Goal: Communication & Community: Answer question/provide support

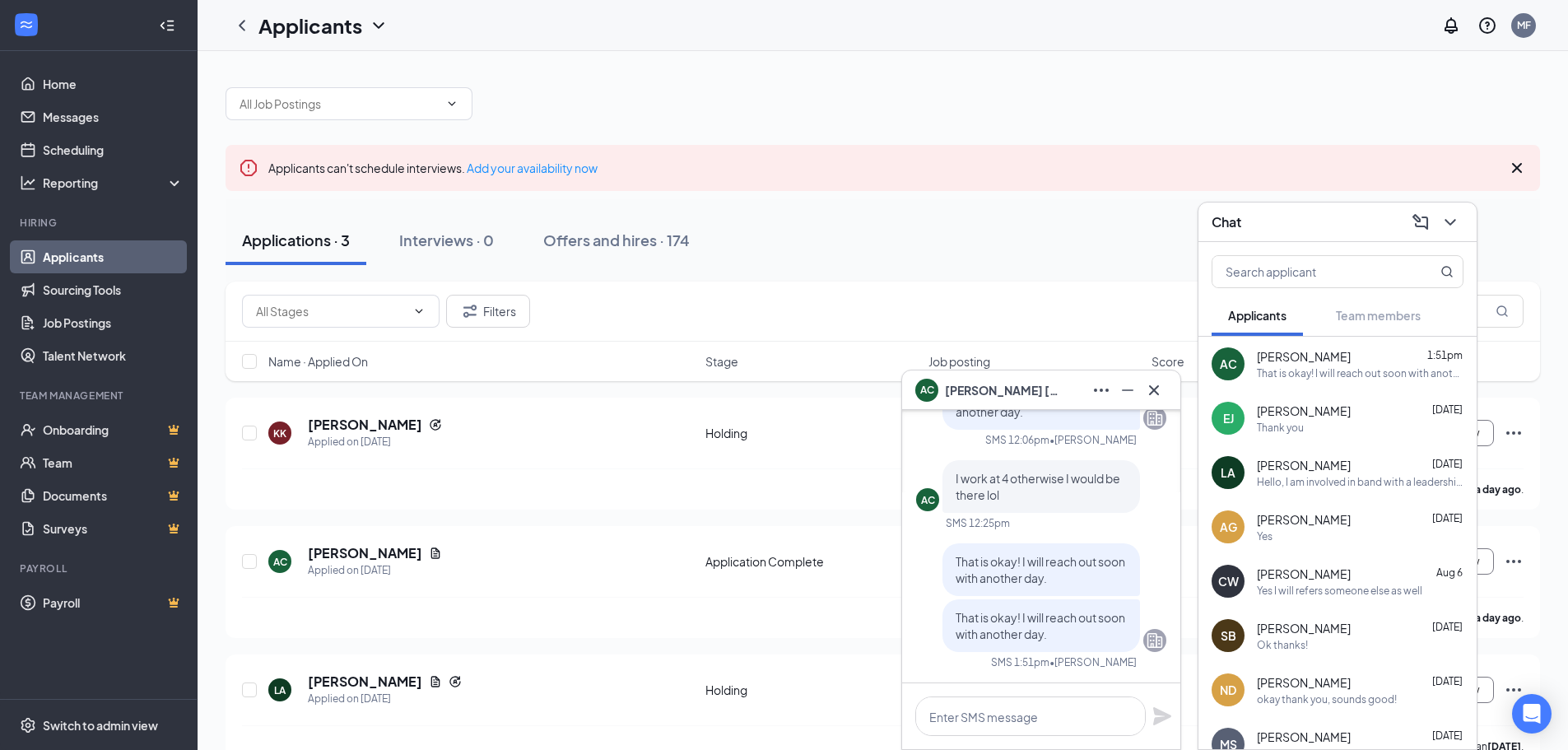
scroll to position [36, 0]
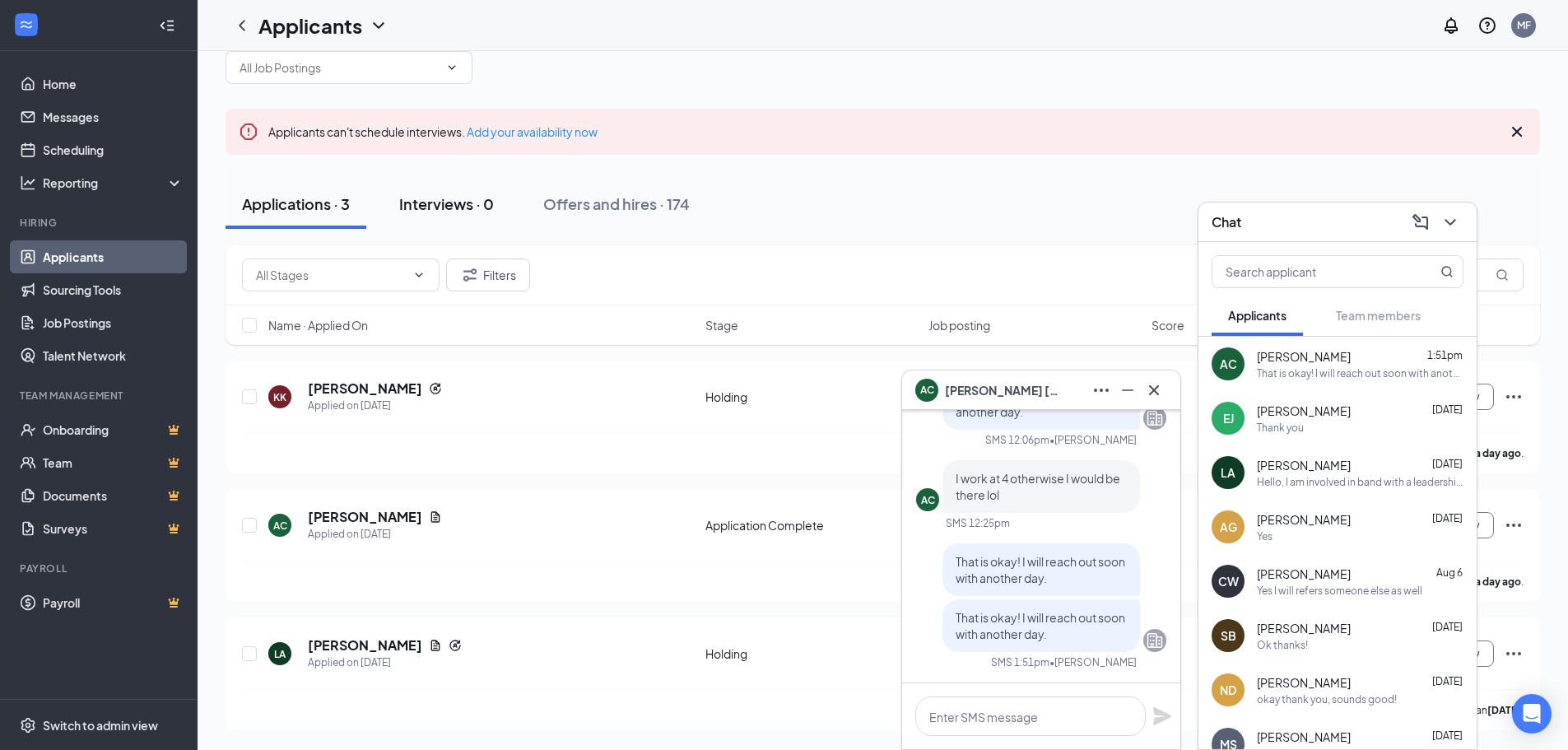
click at [450, 194] on div "Interviews · 0" at bounding box center [447, 204] width 95 height 20
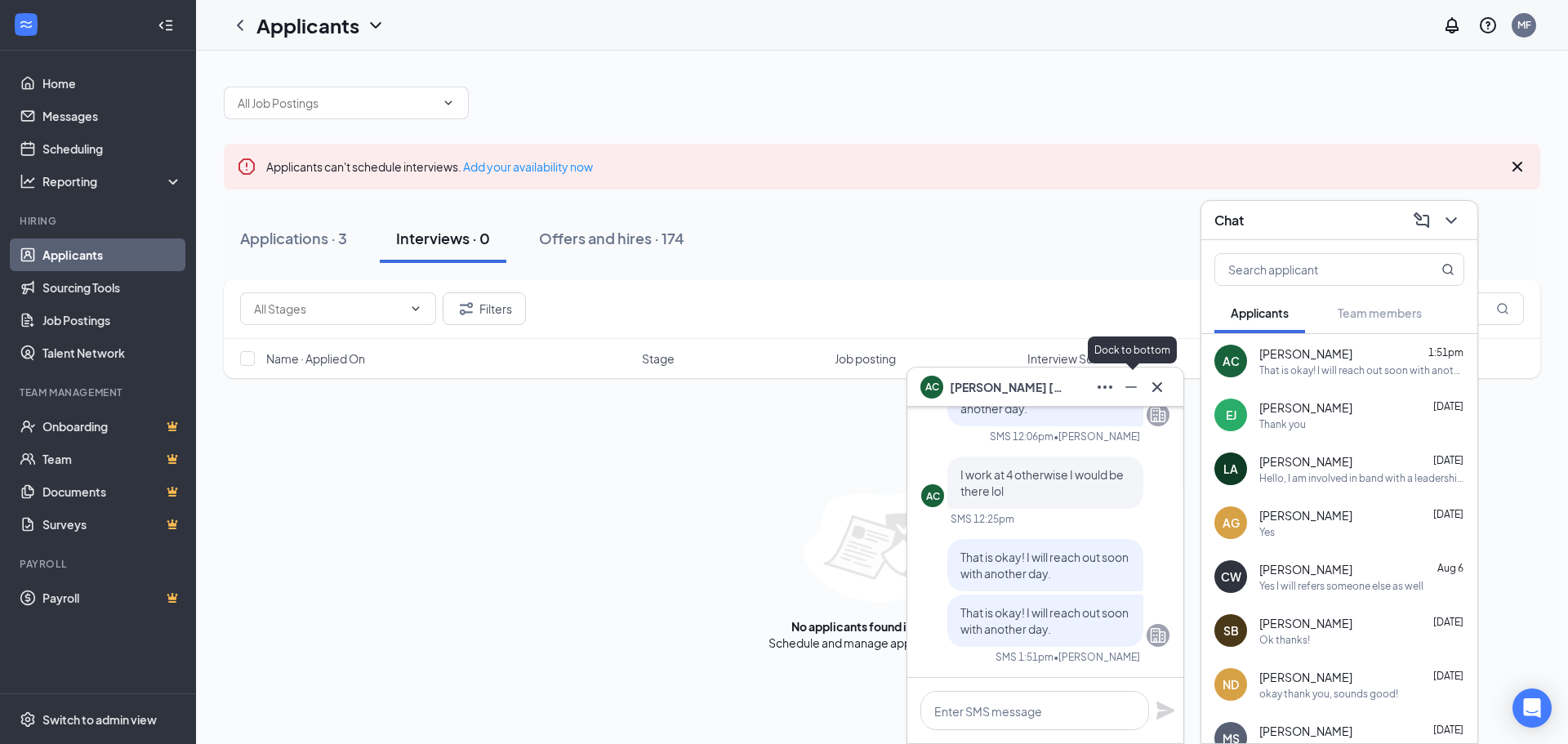
click at [1141, 390] on icon "Minimize" at bounding box center [1130, 386] width 19 height 19
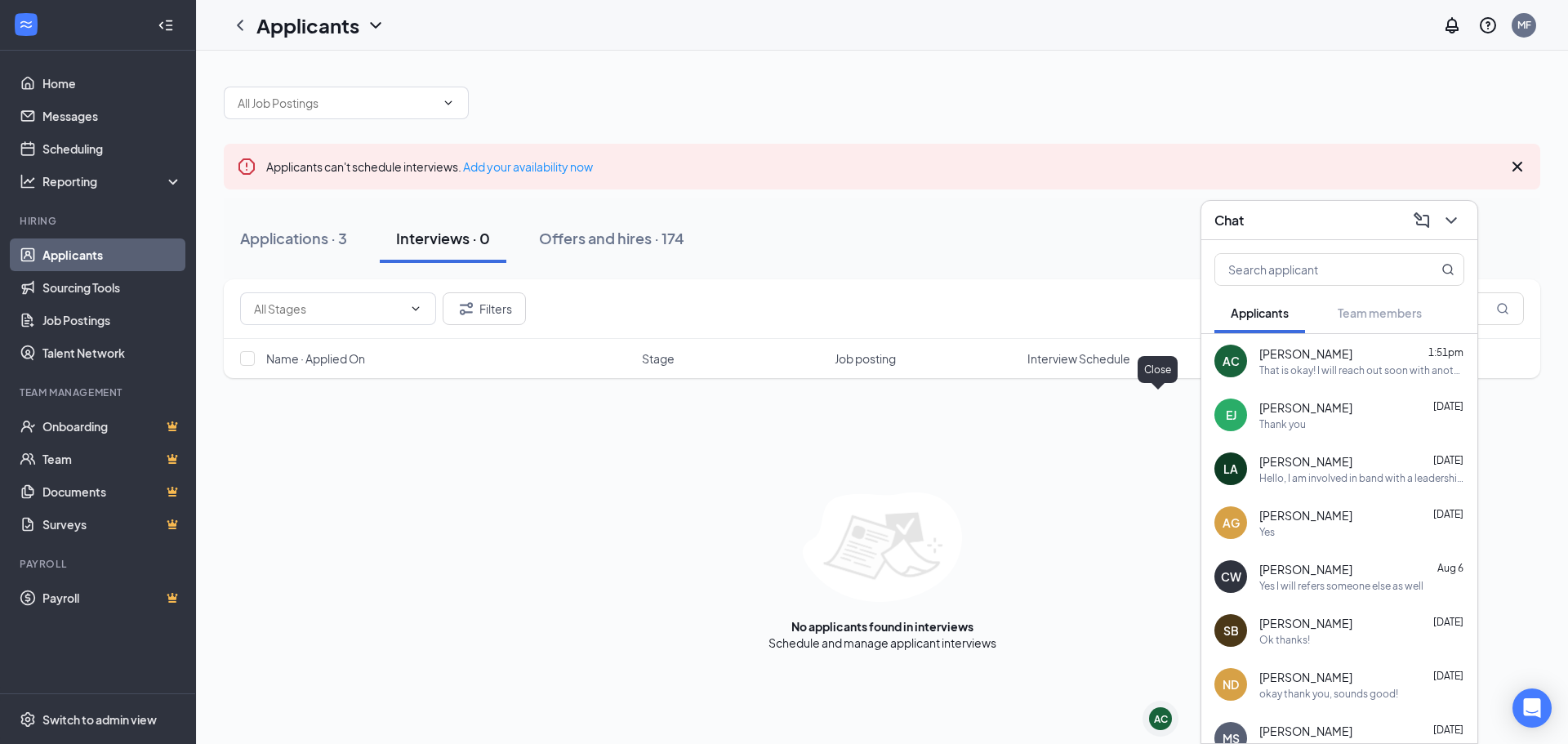
click at [1154, 387] on div "Close" at bounding box center [1158, 373] width 40 height 34
click at [1448, 226] on icon "ChevronDown" at bounding box center [1450, 220] width 19 height 19
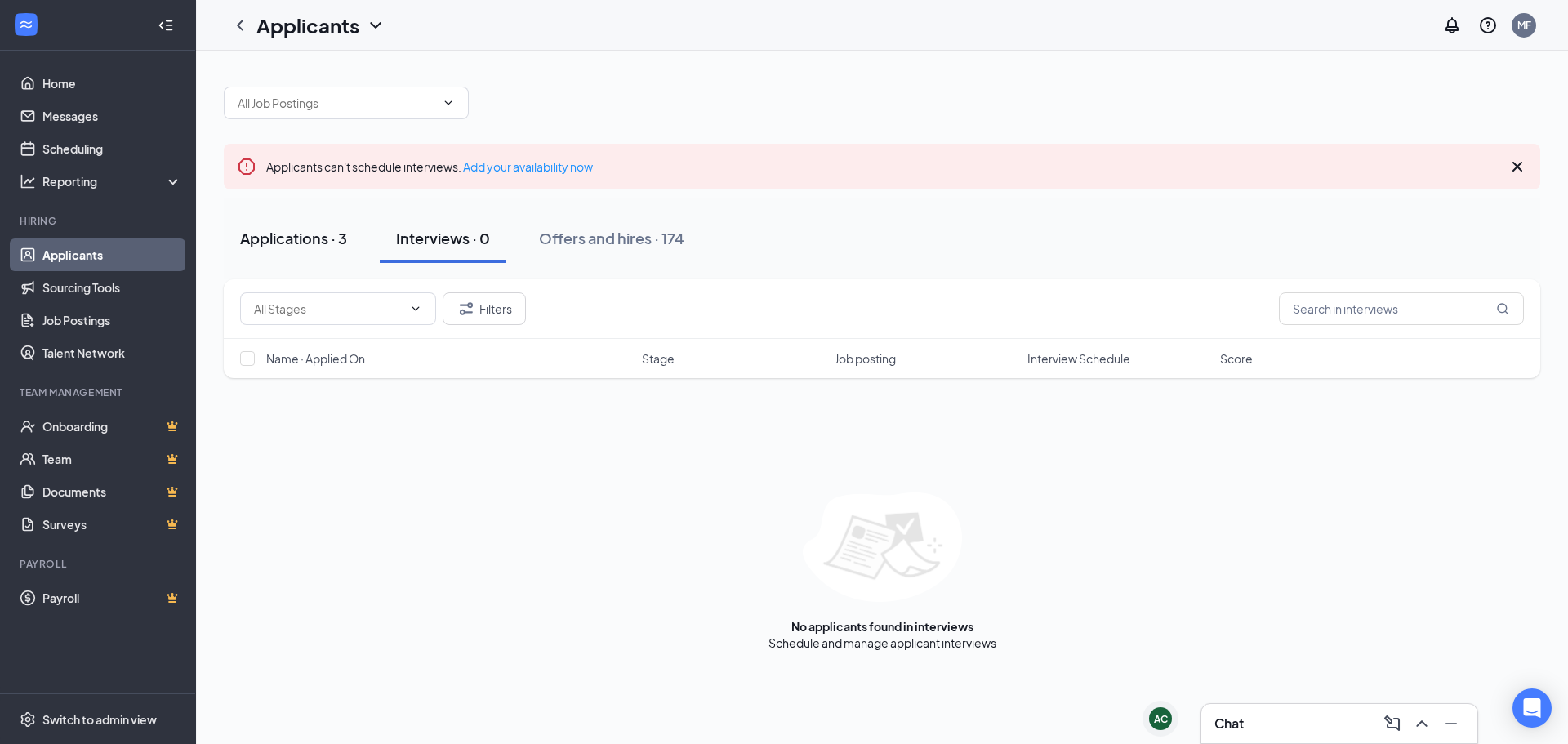
click at [286, 240] on div "Applications · 3" at bounding box center [293, 238] width 107 height 20
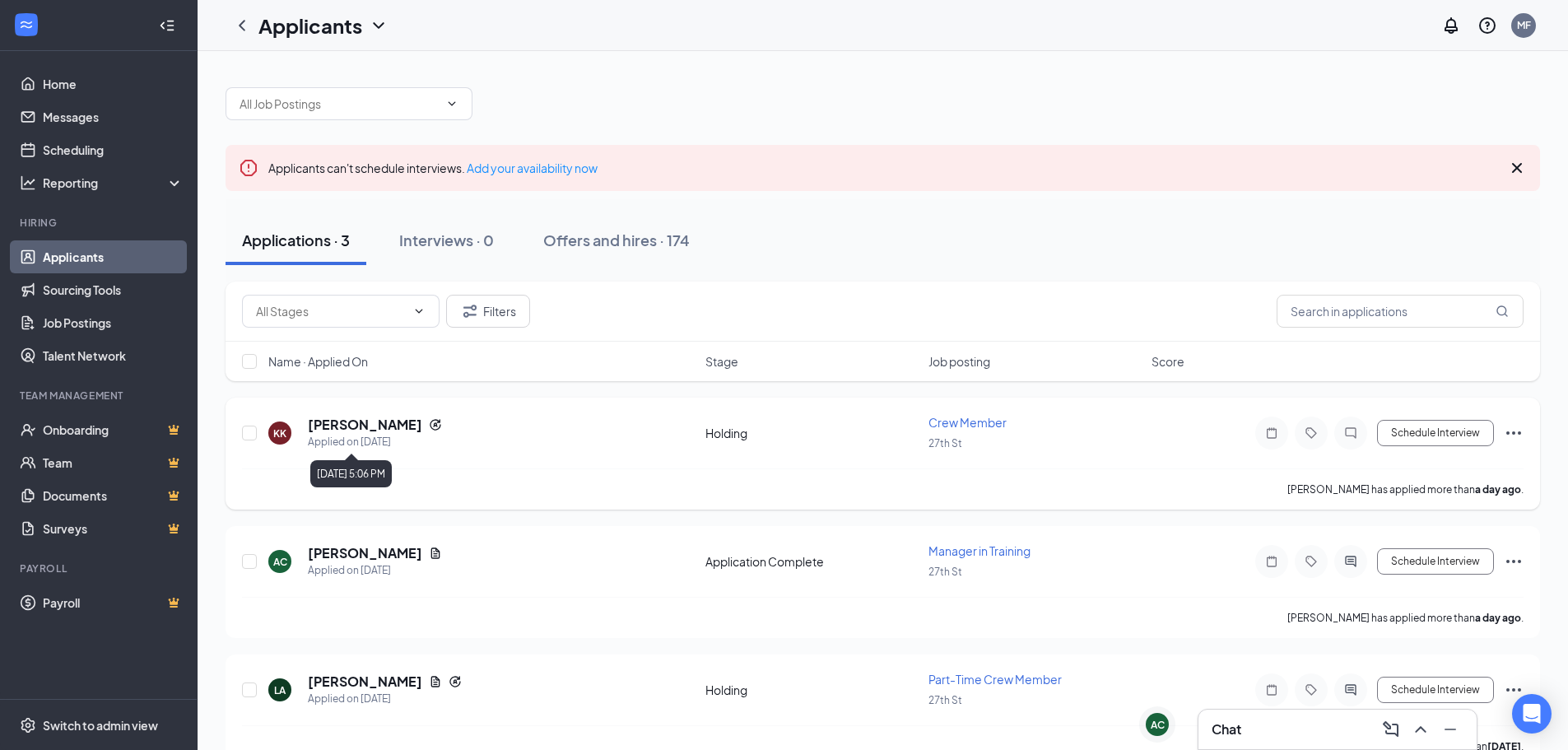
click at [393, 422] on h5 "[PERSON_NAME]" at bounding box center [365, 424] width 114 height 18
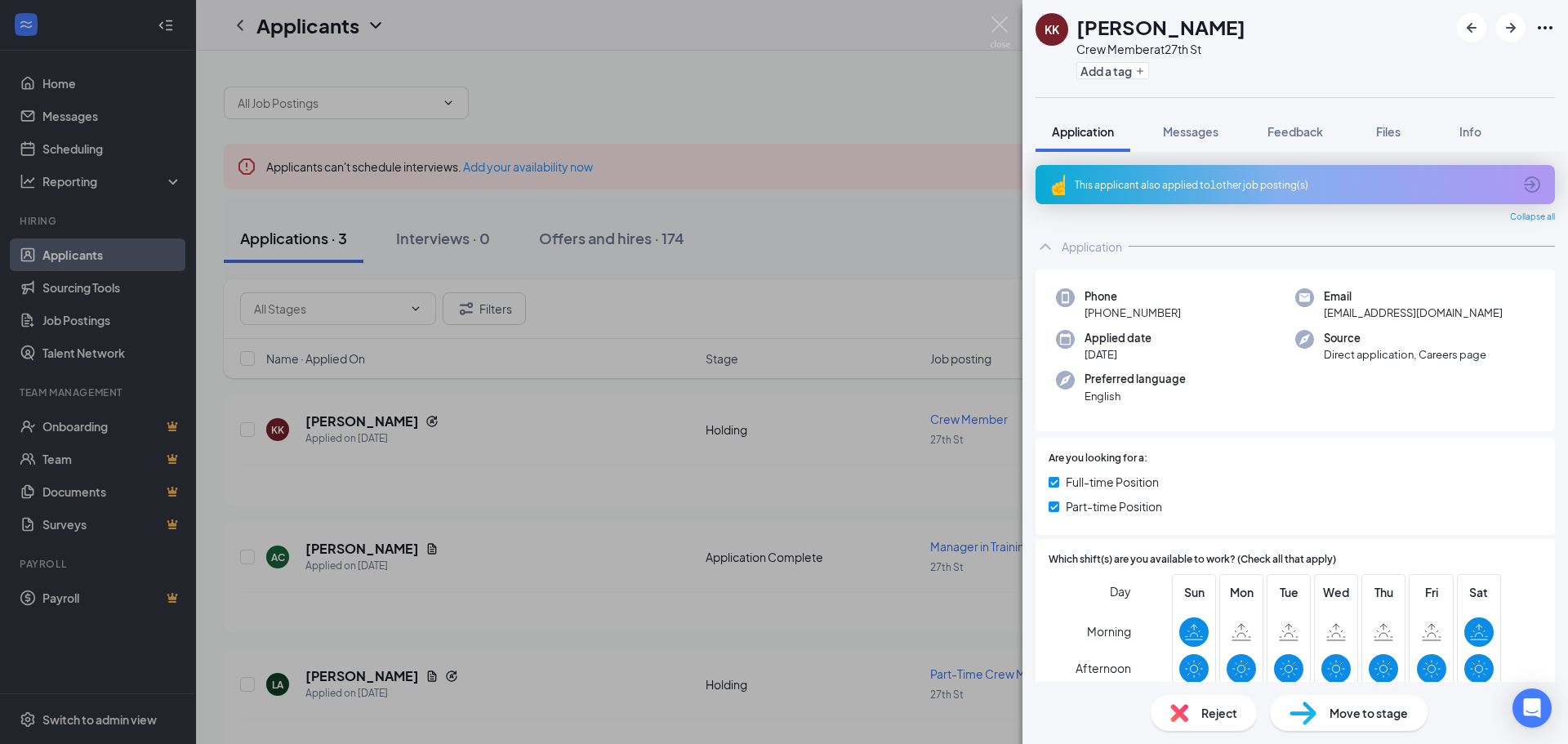
click at [1181, 191] on div "This applicant also applied to 1 other job posting(s)" at bounding box center [1293, 185] width 438 height 14
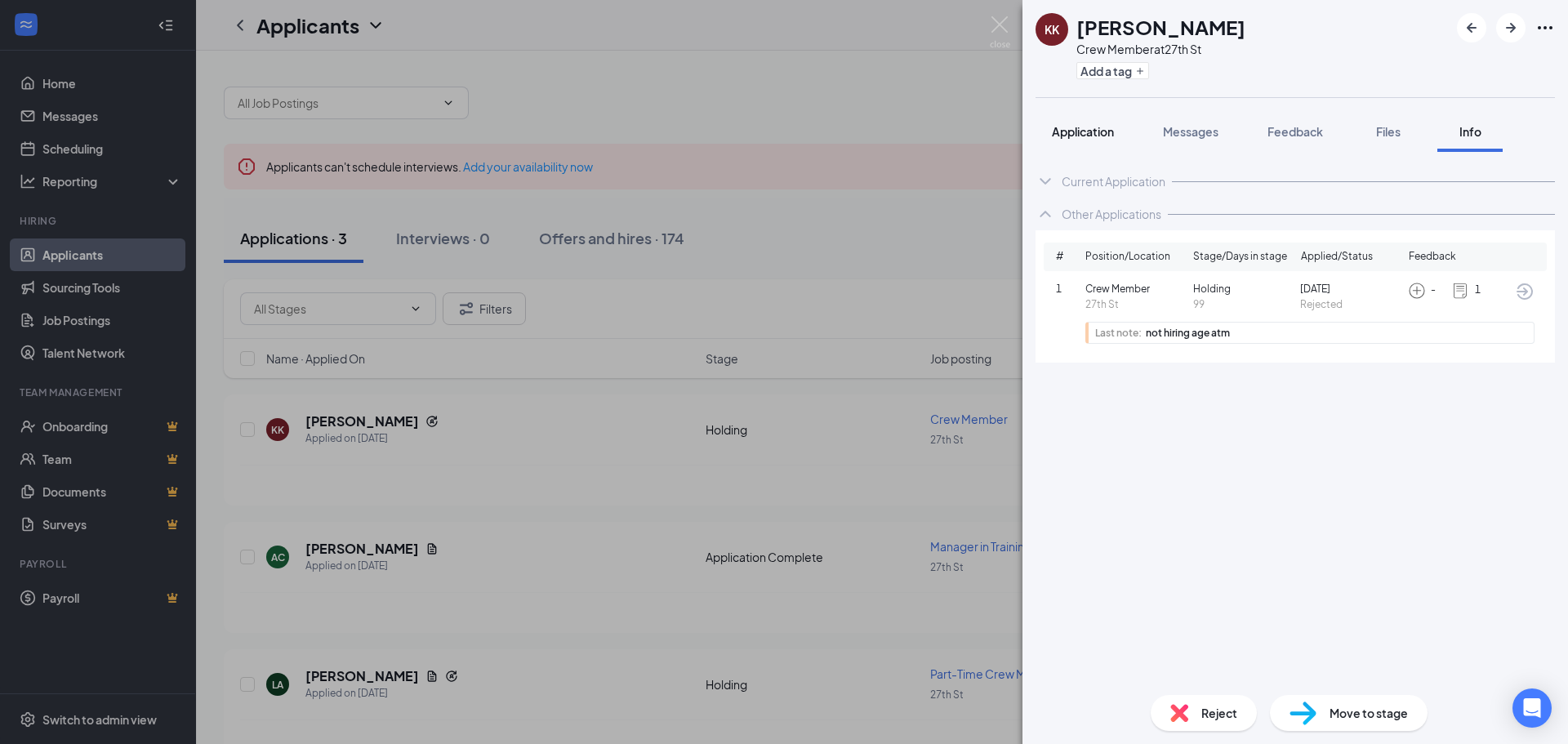
click at [1091, 134] on span "Application" at bounding box center [1083, 132] width 62 height 15
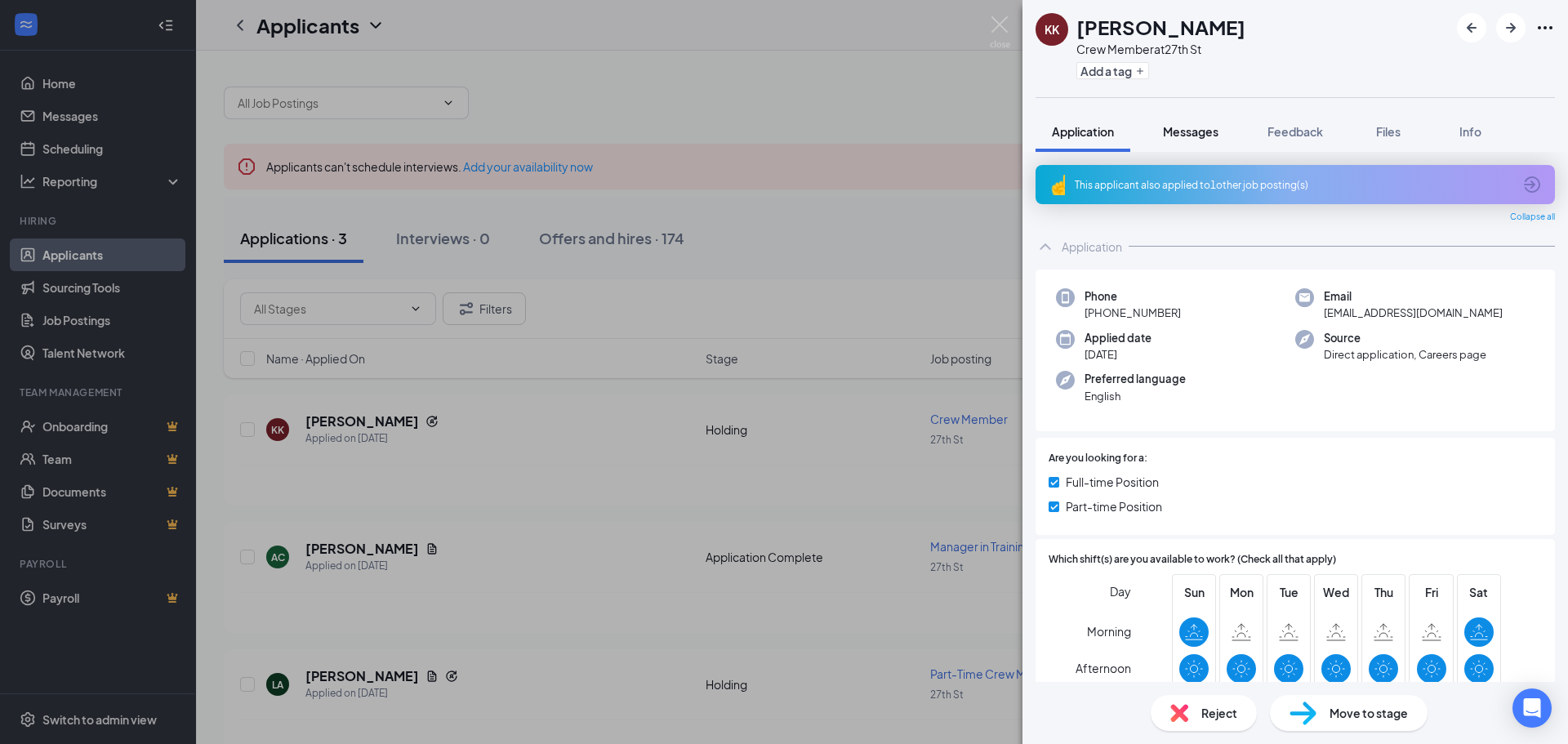
click at [1198, 139] on button "Messages" at bounding box center [1190, 131] width 88 height 41
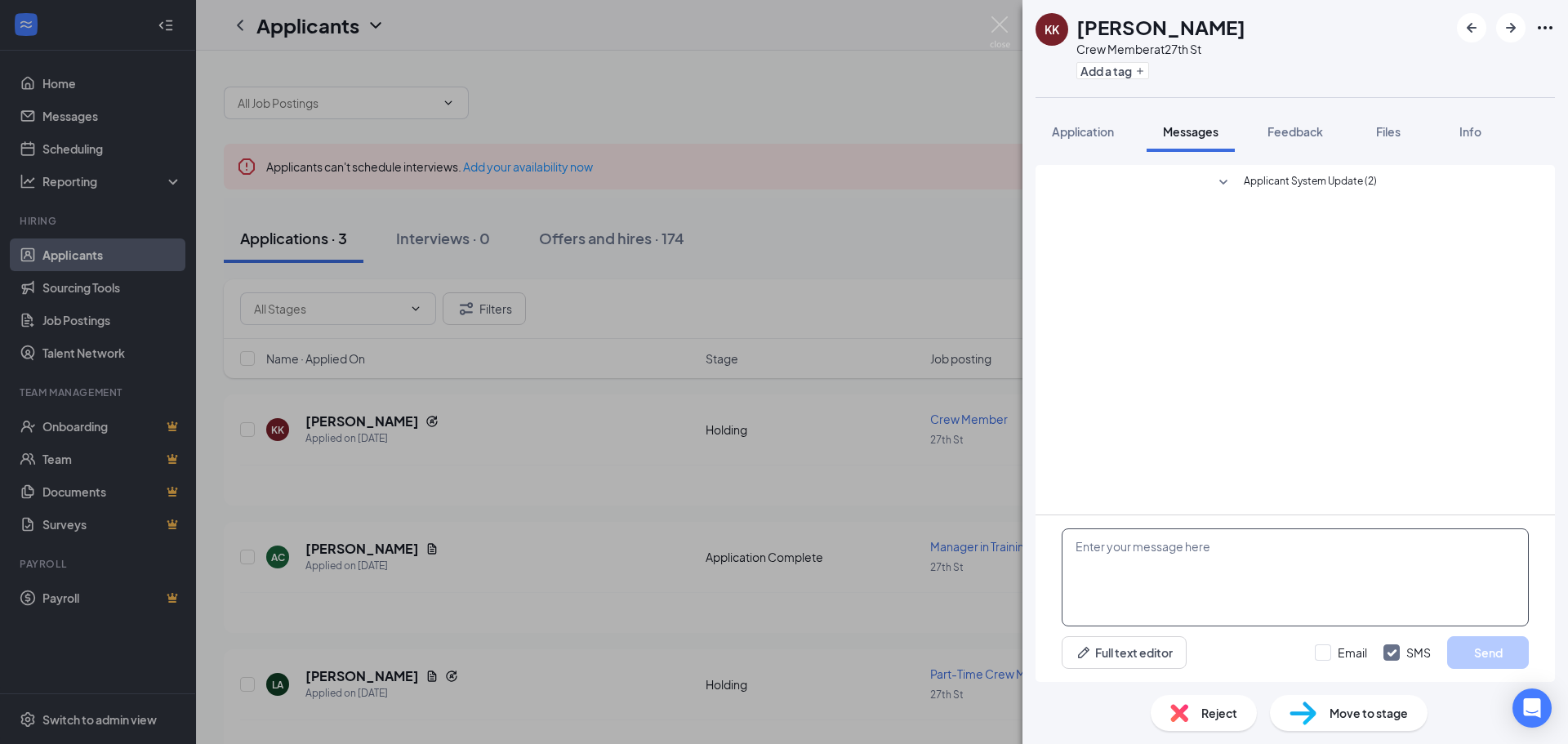
click at [1216, 556] on textarea at bounding box center [1295, 577] width 467 height 98
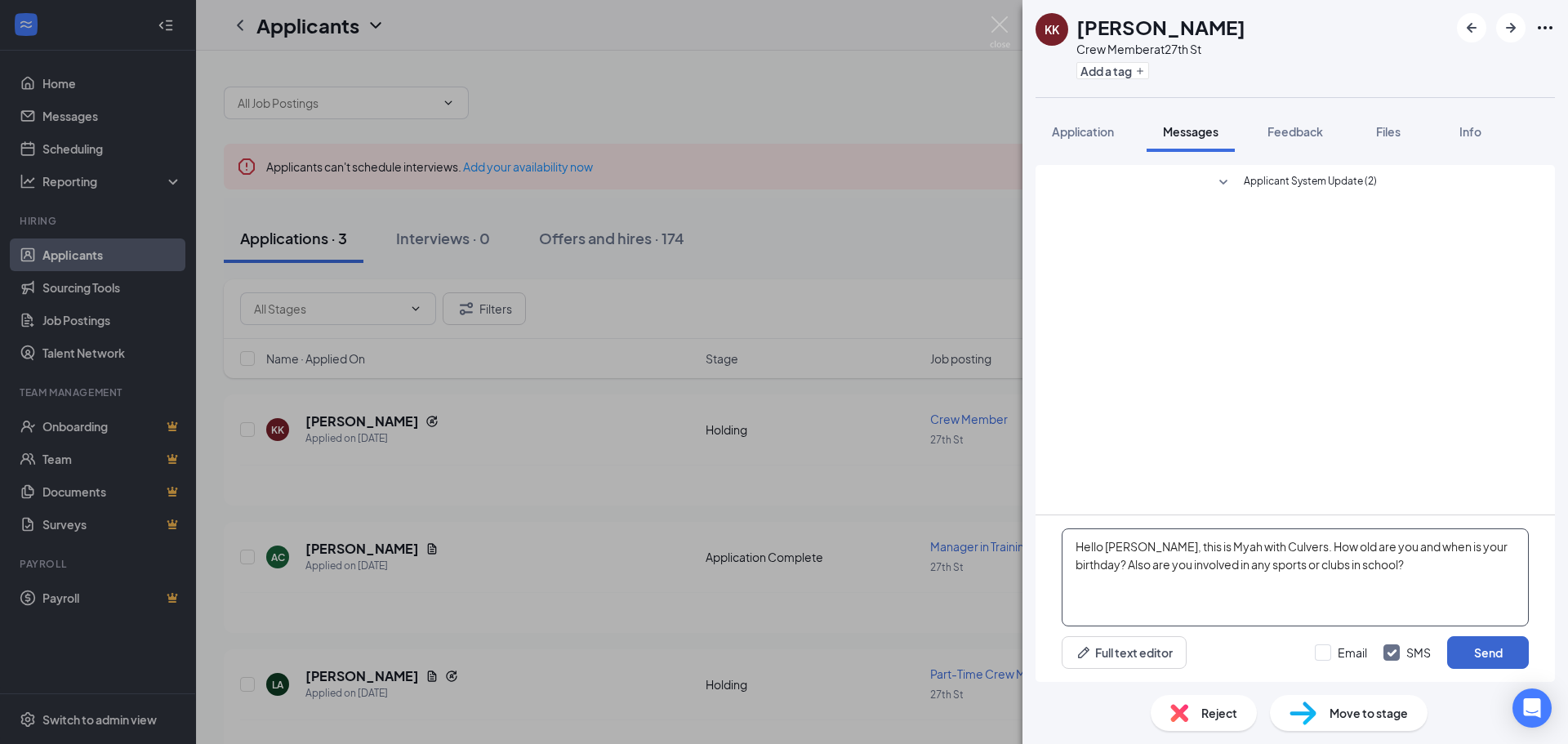
type textarea "Hello [PERSON_NAME], this is Myah with Culvers. How old are you and when is you…"
click at [1473, 648] on button "Send" at bounding box center [1487, 652] width 81 height 33
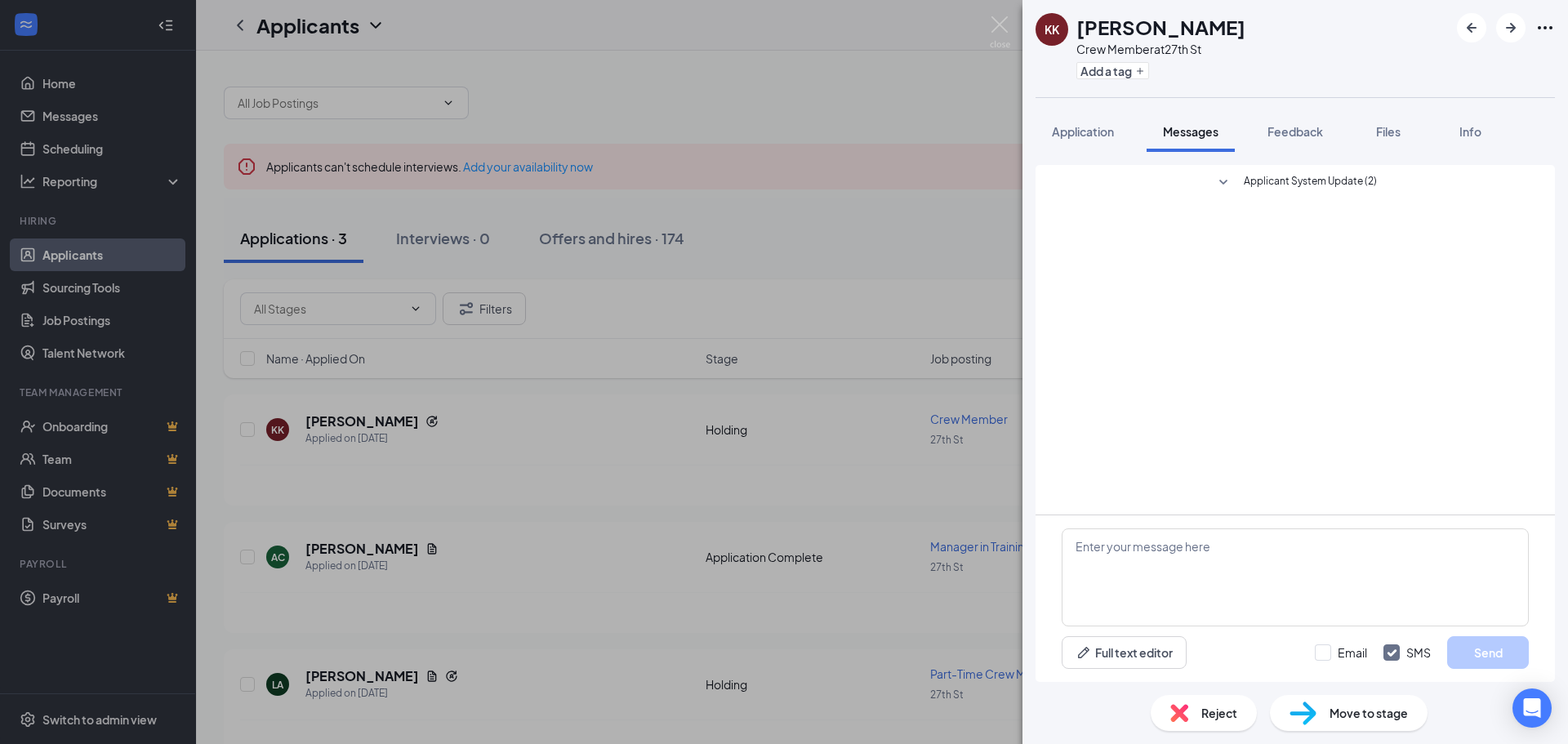
click at [878, 528] on div "KK [PERSON_NAME] Crew Member at 27th St Add a tag Application Messages Feedback…" at bounding box center [784, 372] width 1568 height 744
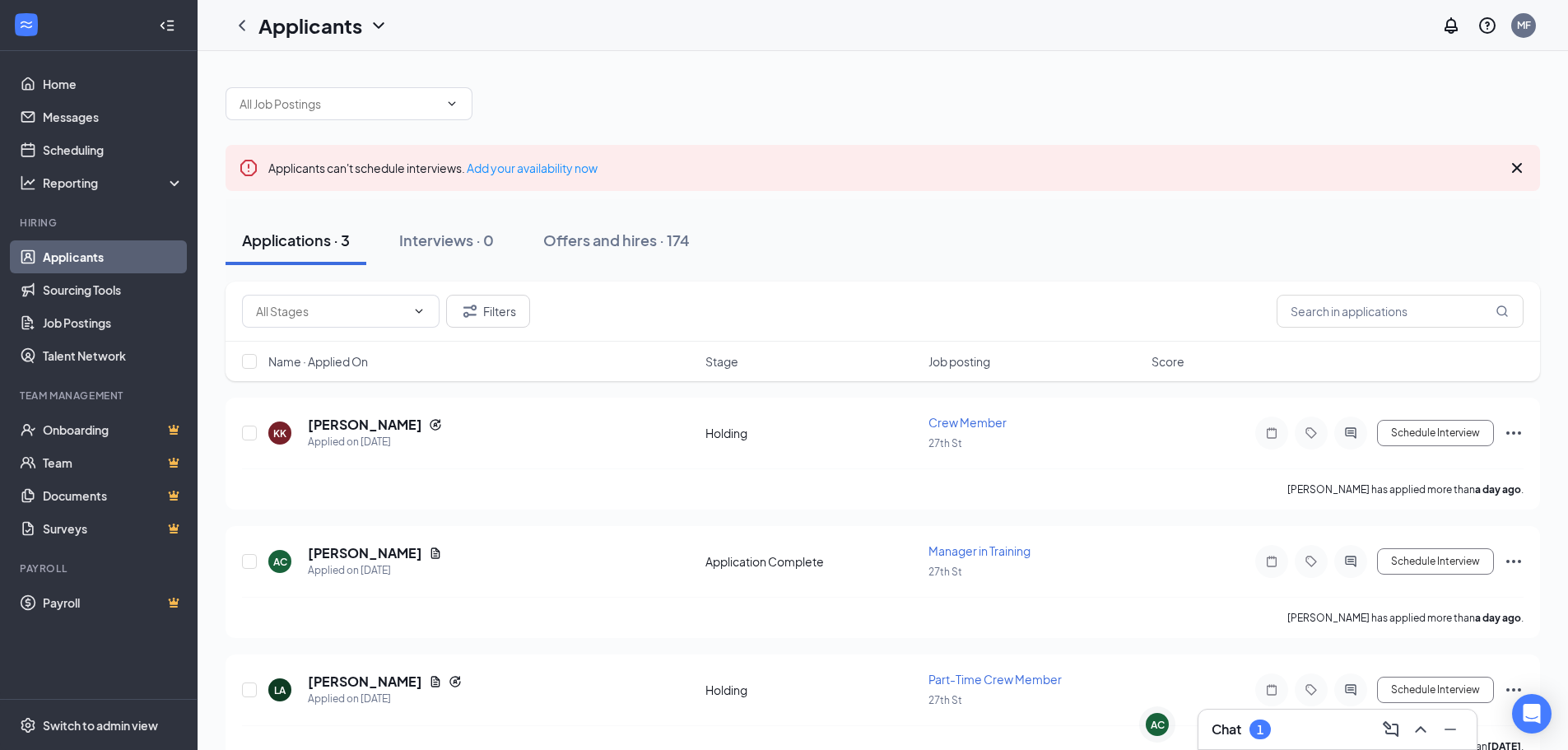
click at [1319, 740] on div "Chat 1" at bounding box center [1338, 729] width 252 height 26
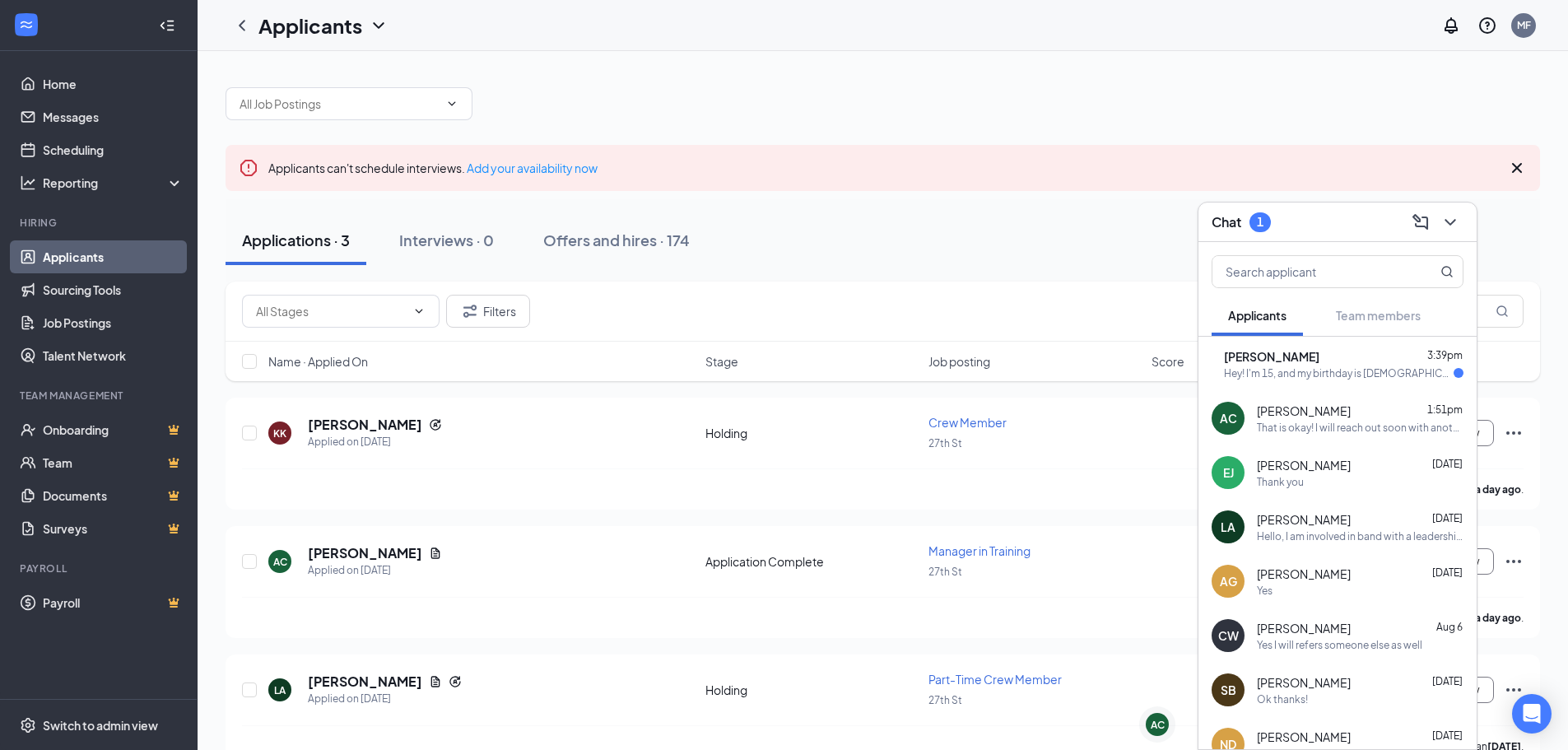
click at [1323, 478] on div "Thank you" at bounding box center [1361, 482] width 207 height 14
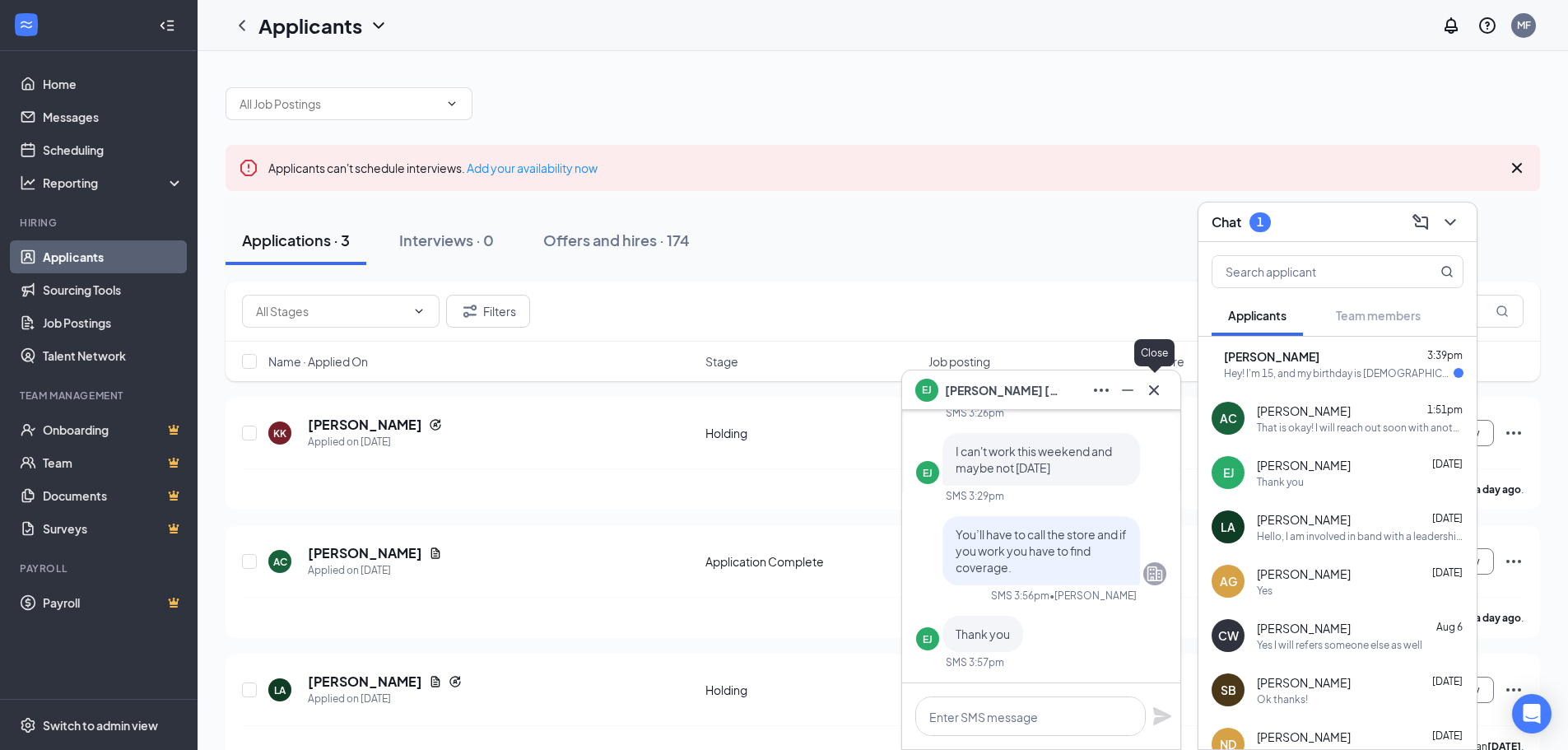
click at [1158, 389] on icon "Cross" at bounding box center [1154, 389] width 19 height 19
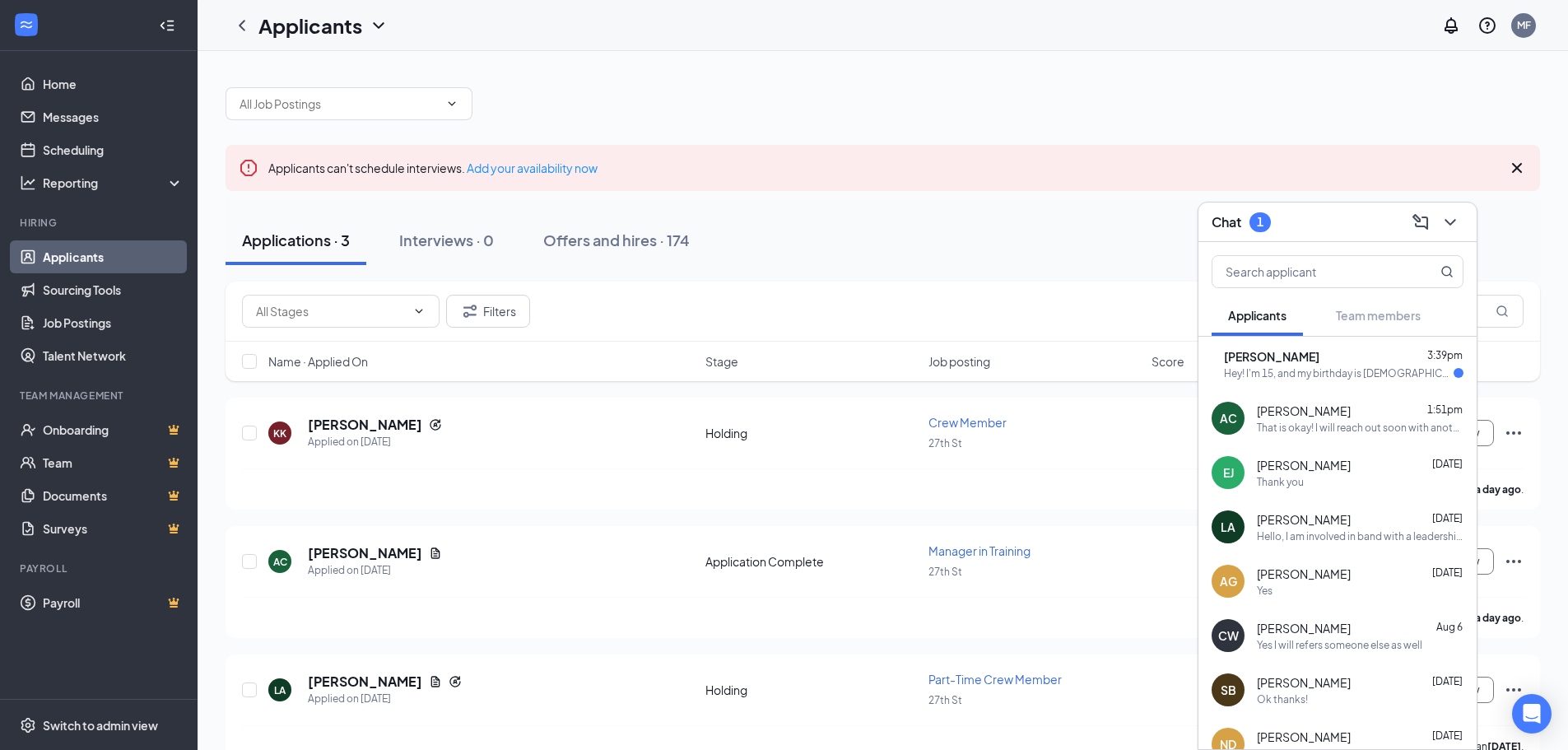
click at [1369, 356] on div "[PERSON_NAME] 3:39pm" at bounding box center [1344, 356] width 240 height 16
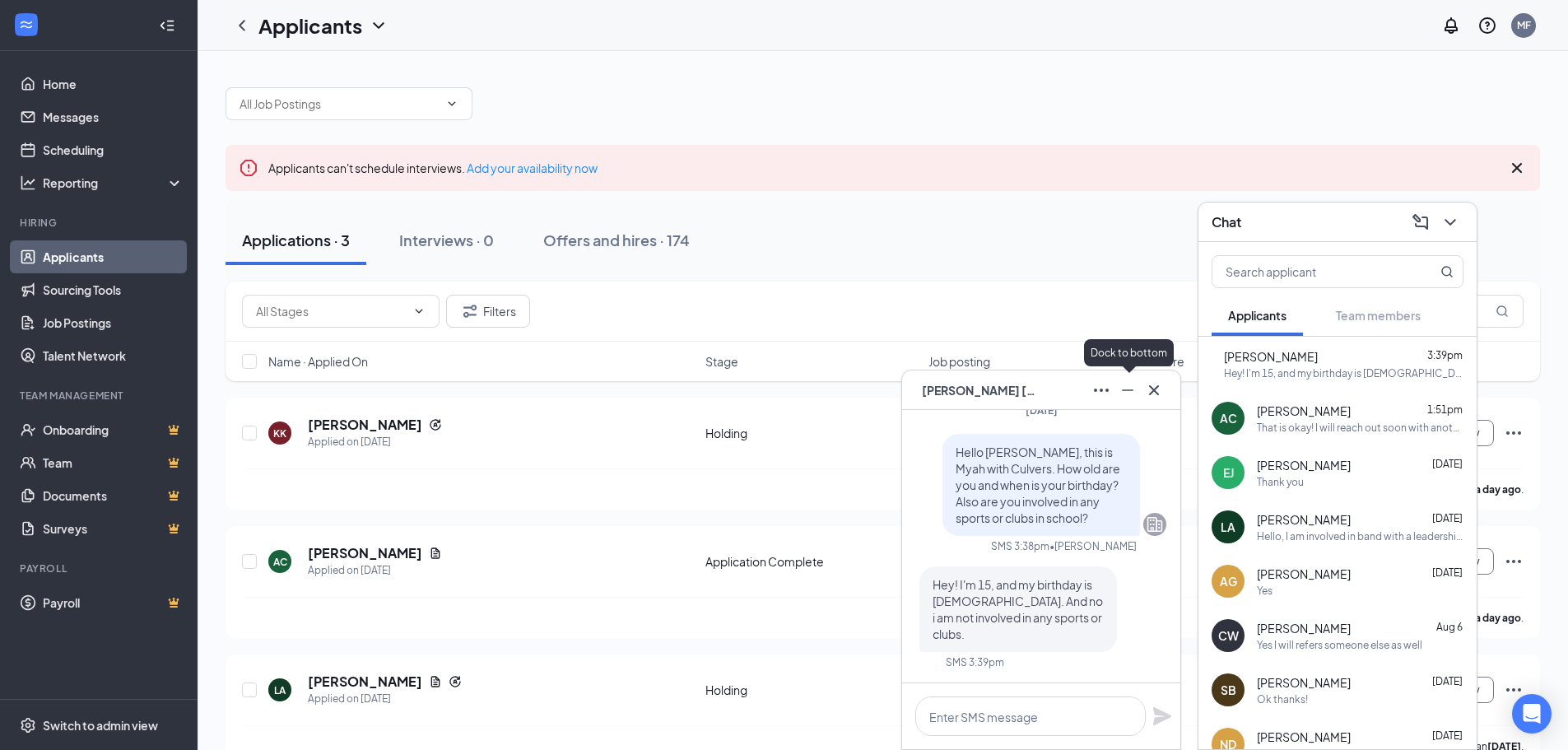
click at [1129, 402] on button at bounding box center [1128, 389] width 26 height 26
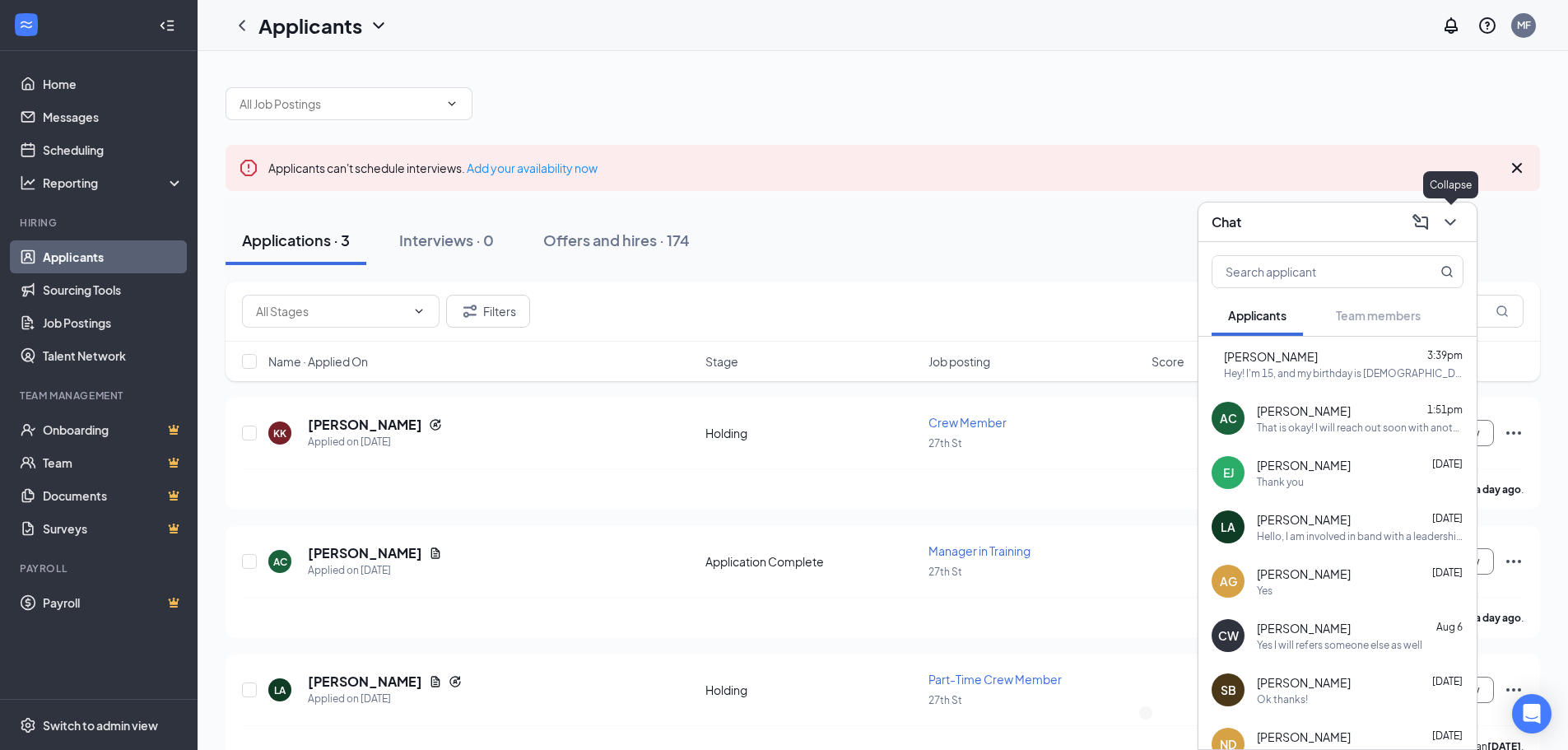
click at [1455, 231] on icon "ChevronDown" at bounding box center [1450, 222] width 19 height 19
